Goal: Transaction & Acquisition: Download file/media

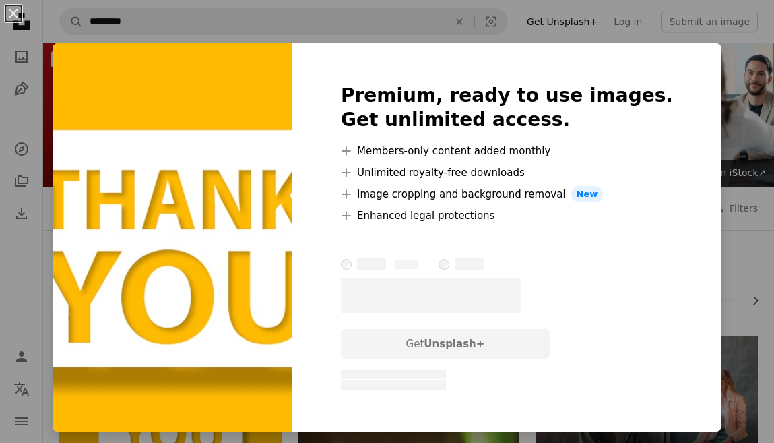
scroll to position [81, 0]
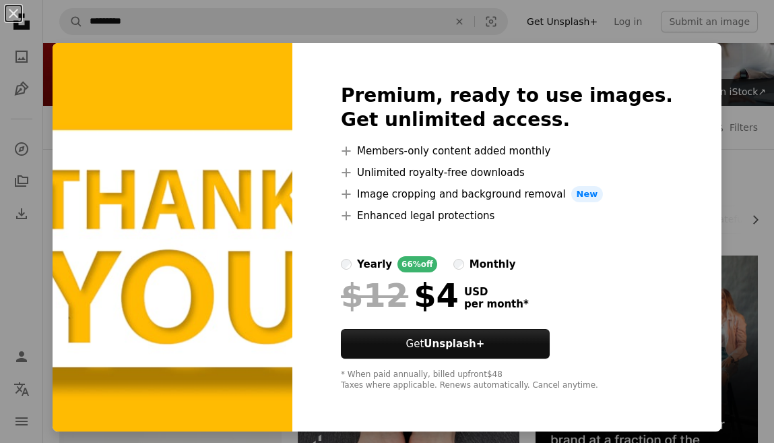
click at [657, 35] on div "An X shape Premium, ready to use images. Get unlimited access. A plus sign Memb…" at bounding box center [387, 221] width 774 height 443
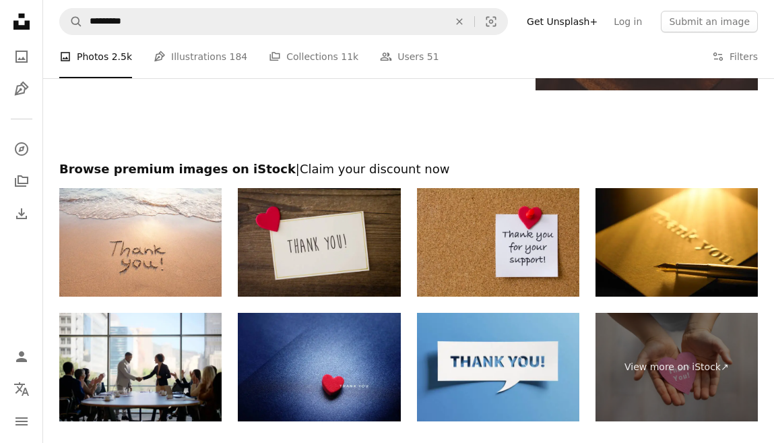
scroll to position [1964, 0]
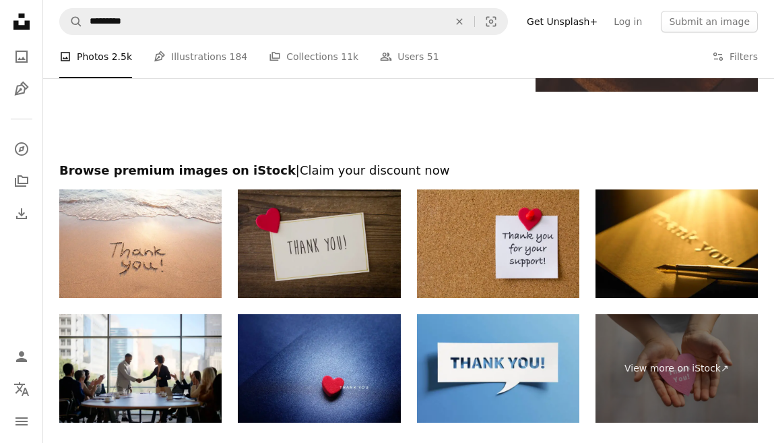
click at [341, 237] on img at bounding box center [319, 243] width 162 height 108
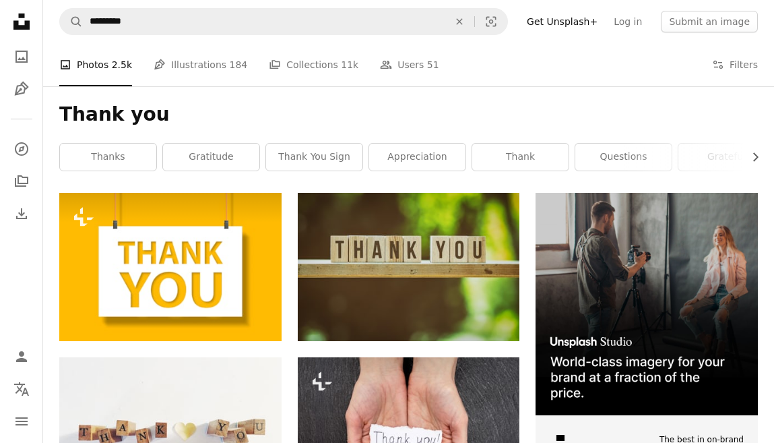
scroll to position [163, 0]
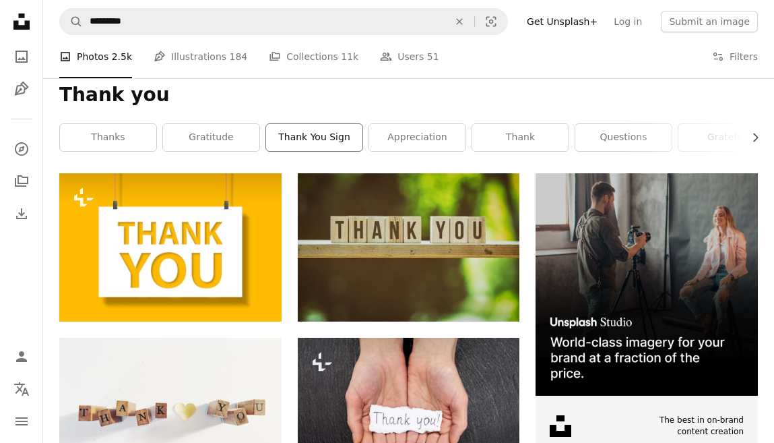
click at [297, 131] on link "thank you sign" at bounding box center [314, 137] width 96 height 27
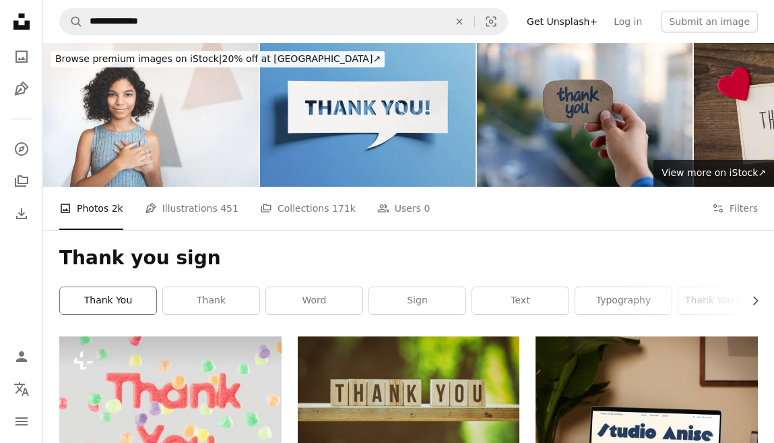
click at [95, 298] on link "thank you" at bounding box center [108, 300] width 96 height 27
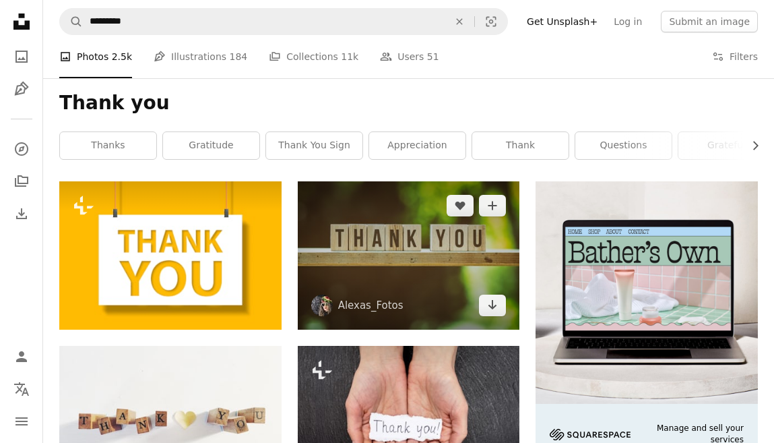
scroll to position [147, 0]
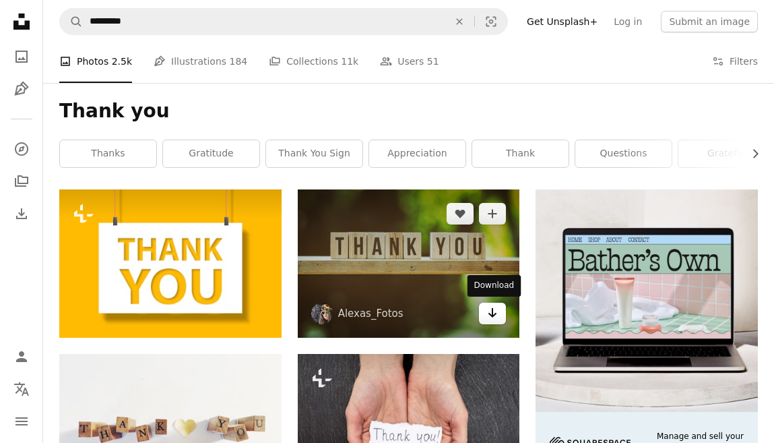
click at [493, 314] on icon "Download" at bounding box center [492, 312] width 9 height 9
